Goal: Navigation & Orientation: Find specific page/section

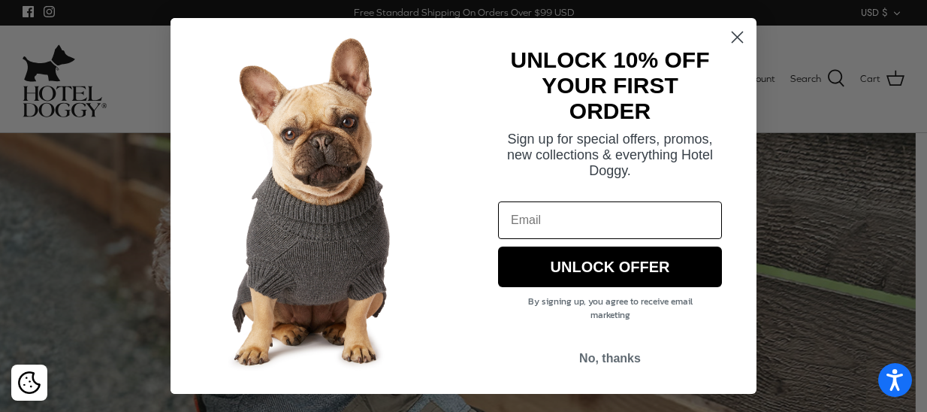
click at [742, 36] on circle "Close dialog" at bounding box center [737, 37] width 25 height 25
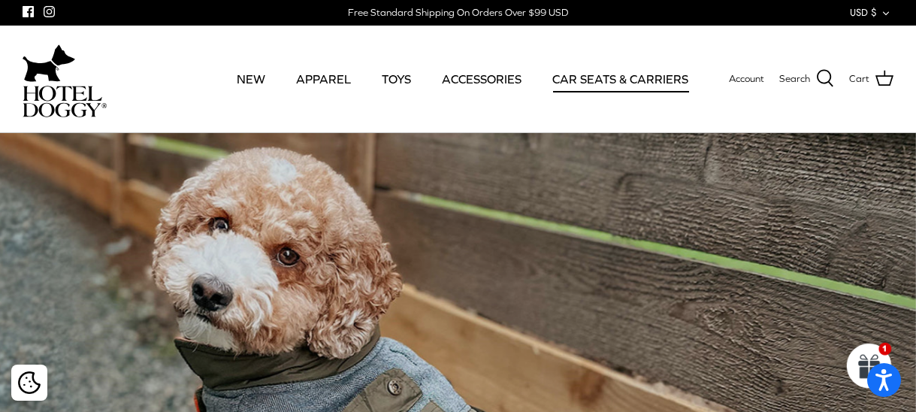
click at [597, 74] on link "CAR SEATS & CARRIERS" at bounding box center [620, 78] width 163 height 51
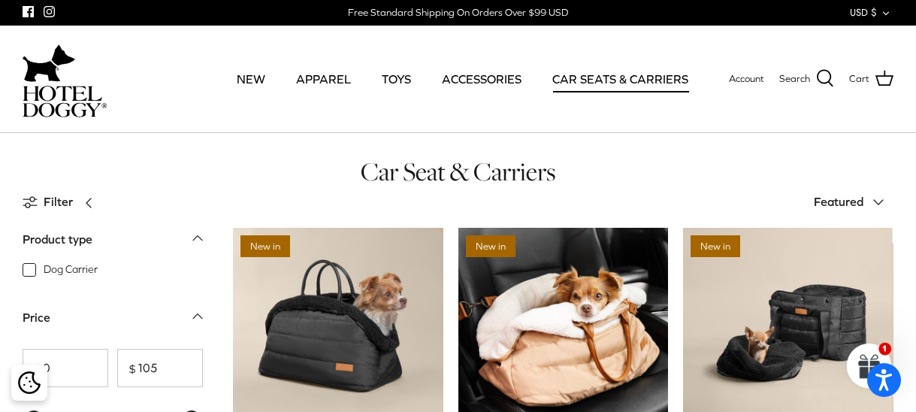
click at [596, 72] on link "CAR SEATS & CARRIERS" at bounding box center [620, 78] width 163 height 51
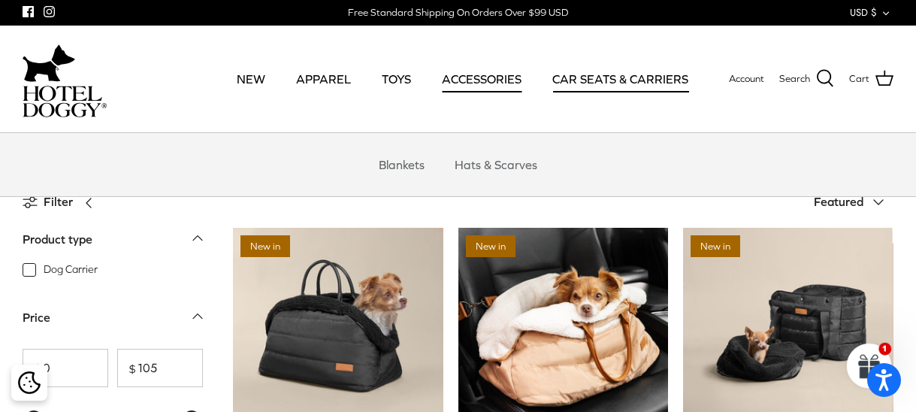
click at [483, 76] on link "ACCESSORIES" at bounding box center [481, 78] width 107 height 51
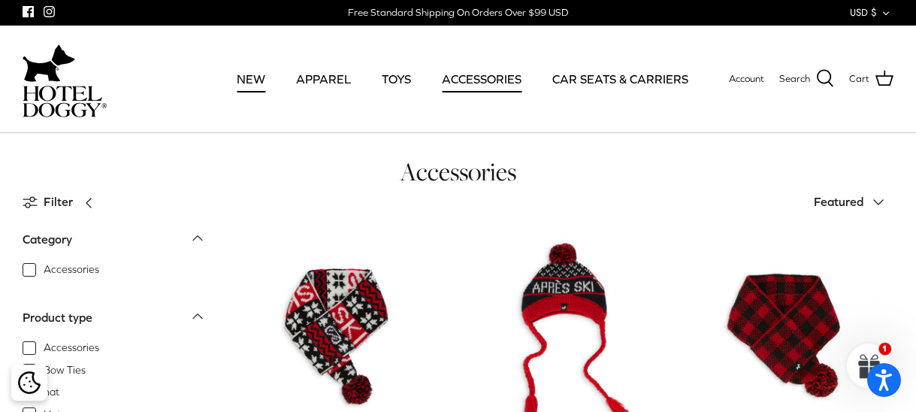
click at [250, 80] on link "NEW" at bounding box center [251, 78] width 56 height 51
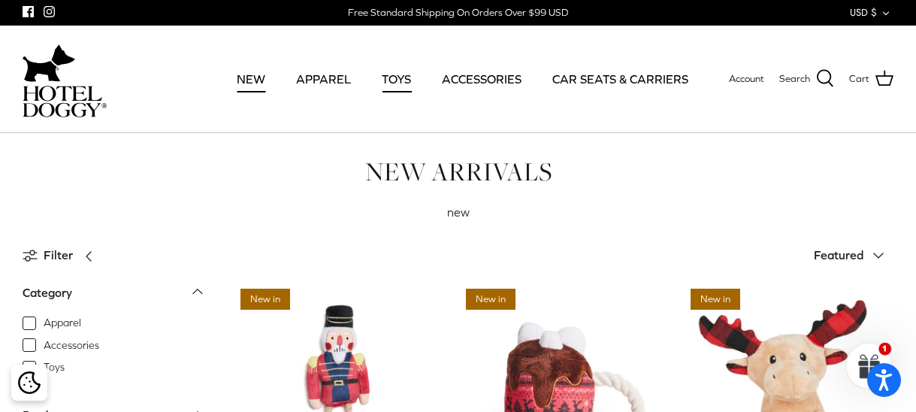
click at [378, 70] on link "TOYS" at bounding box center [396, 78] width 56 height 51
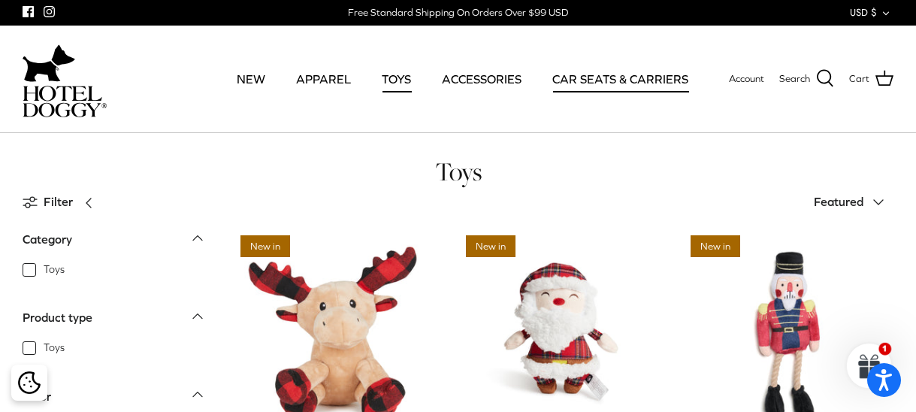
click at [551, 74] on link "CAR SEATS & CARRIERS" at bounding box center [620, 78] width 163 height 51
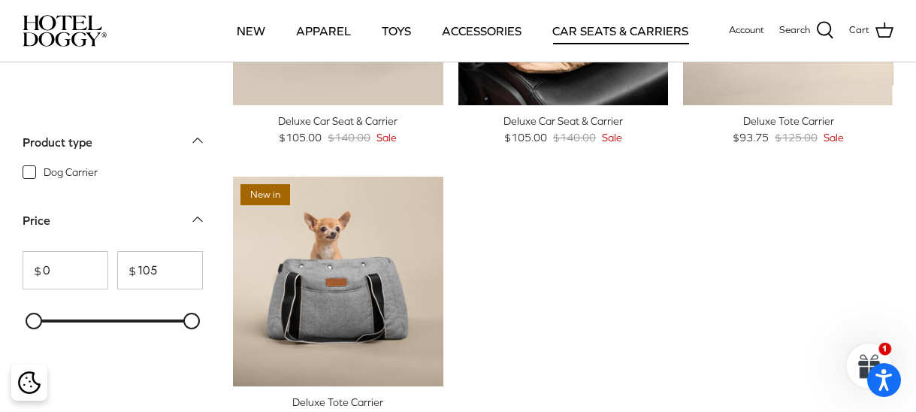
scroll to position [451, 0]
